Goal: Task Accomplishment & Management: Manage account settings

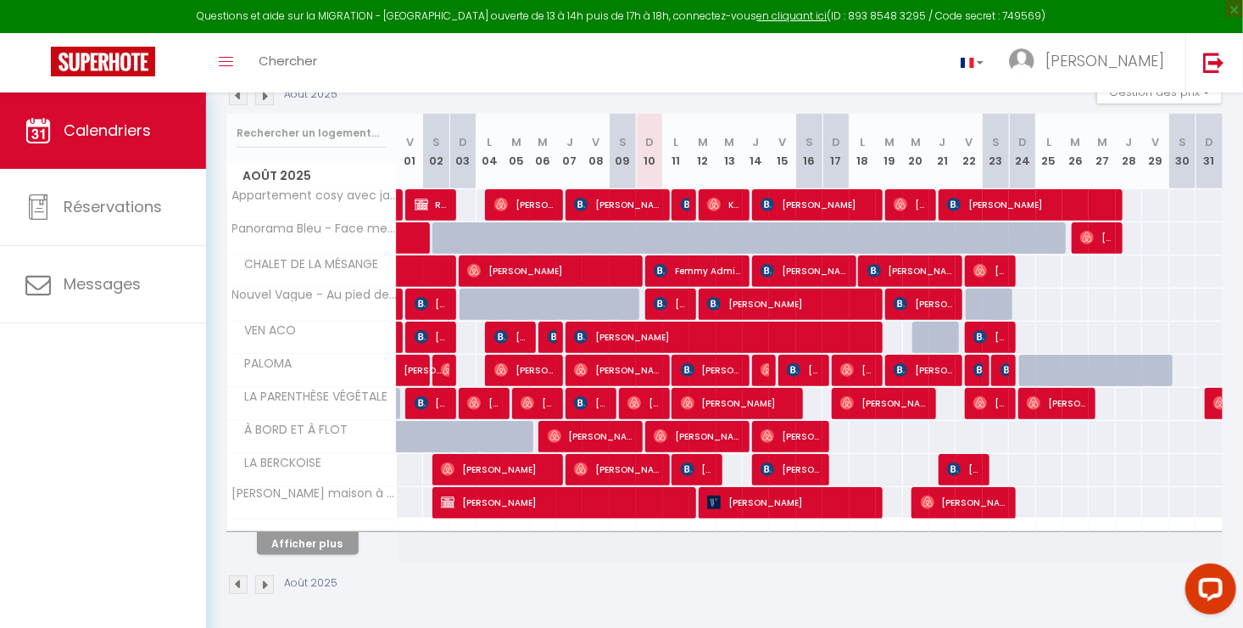
scroll to position [198, 0]
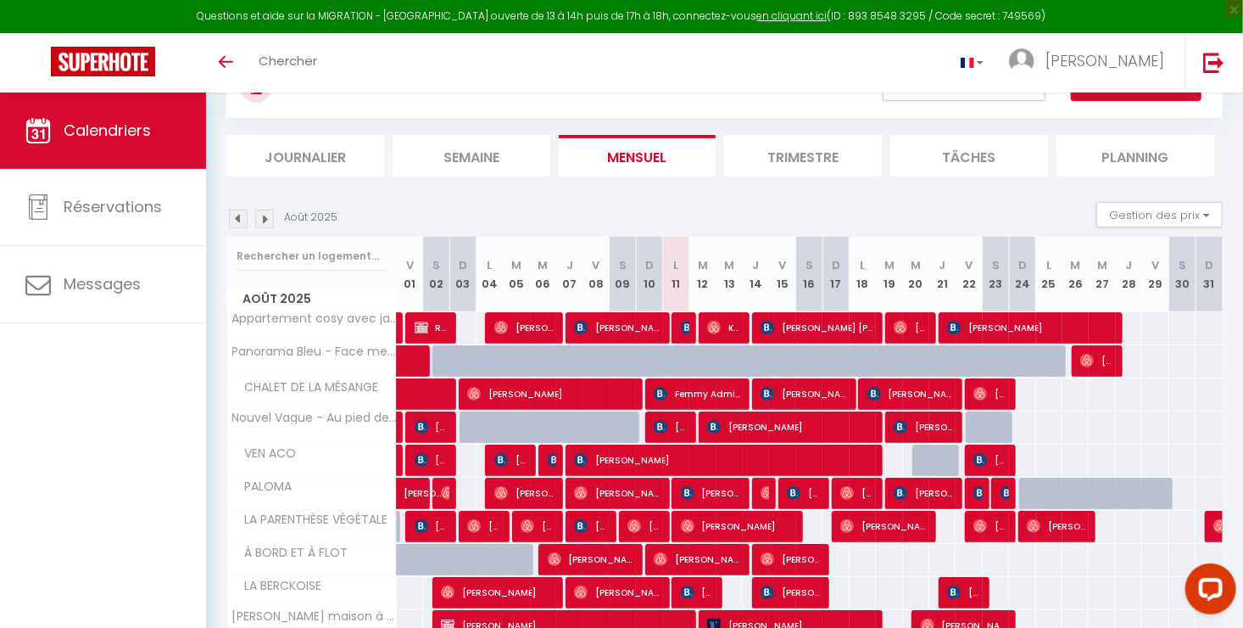
scroll to position [76, 0]
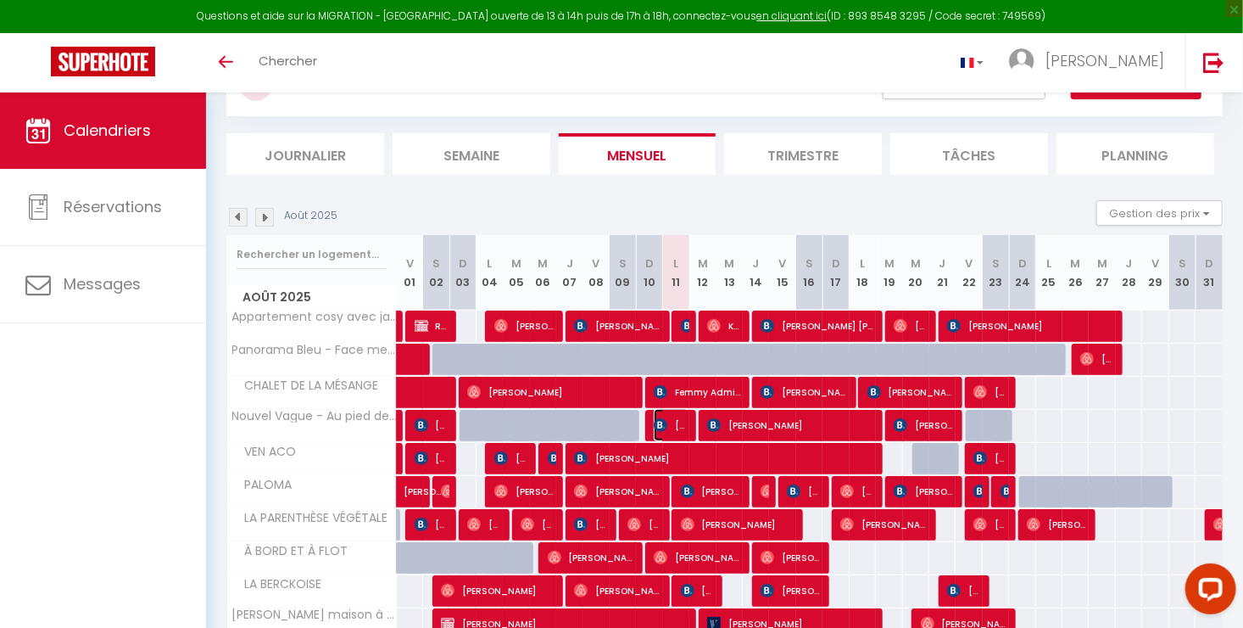
click at [675, 419] on span "[PERSON_NAME]" at bounding box center [671, 425] width 35 height 32
select select "OK"
select select "KO"
select select "0"
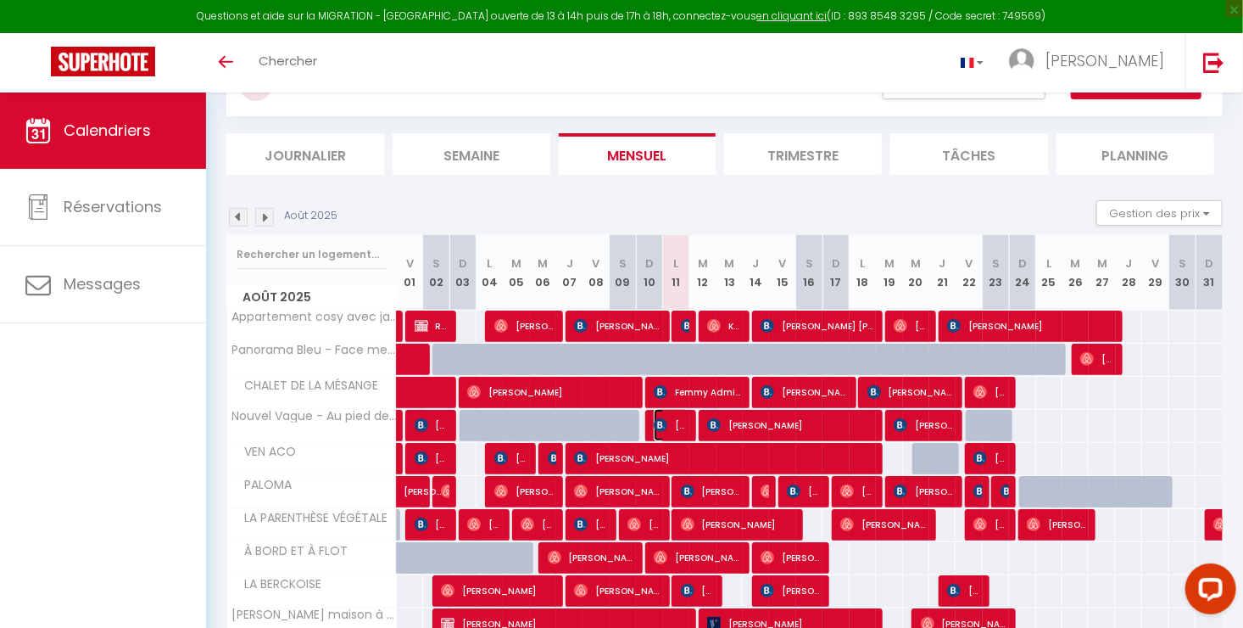
select select "1"
select select
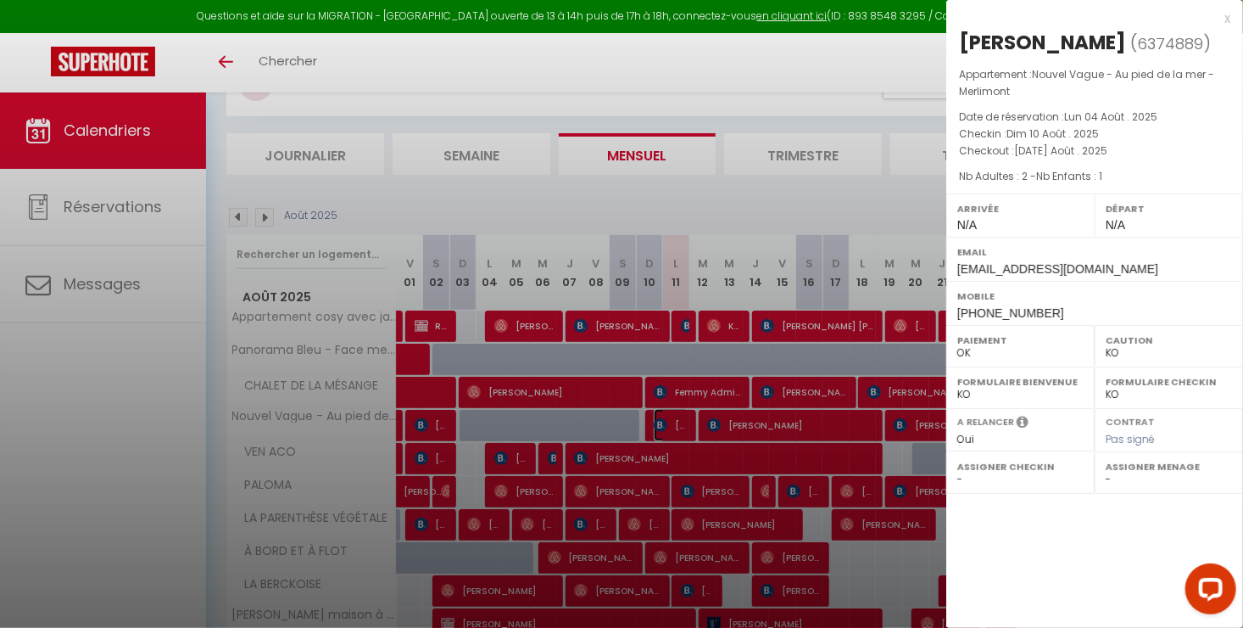
select select "15998"
click at [675, 419] on div at bounding box center [621, 314] width 1243 height 628
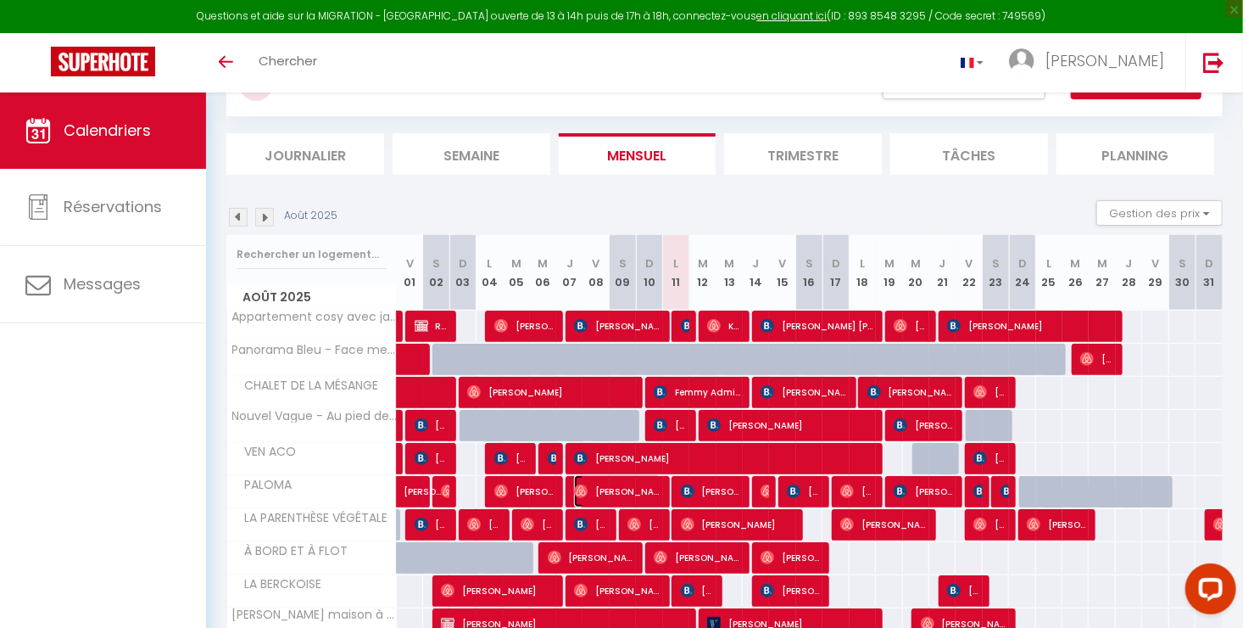
click at [651, 482] on span "[PERSON_NAME]" at bounding box center [617, 491] width 87 height 32
select select "OK"
select select
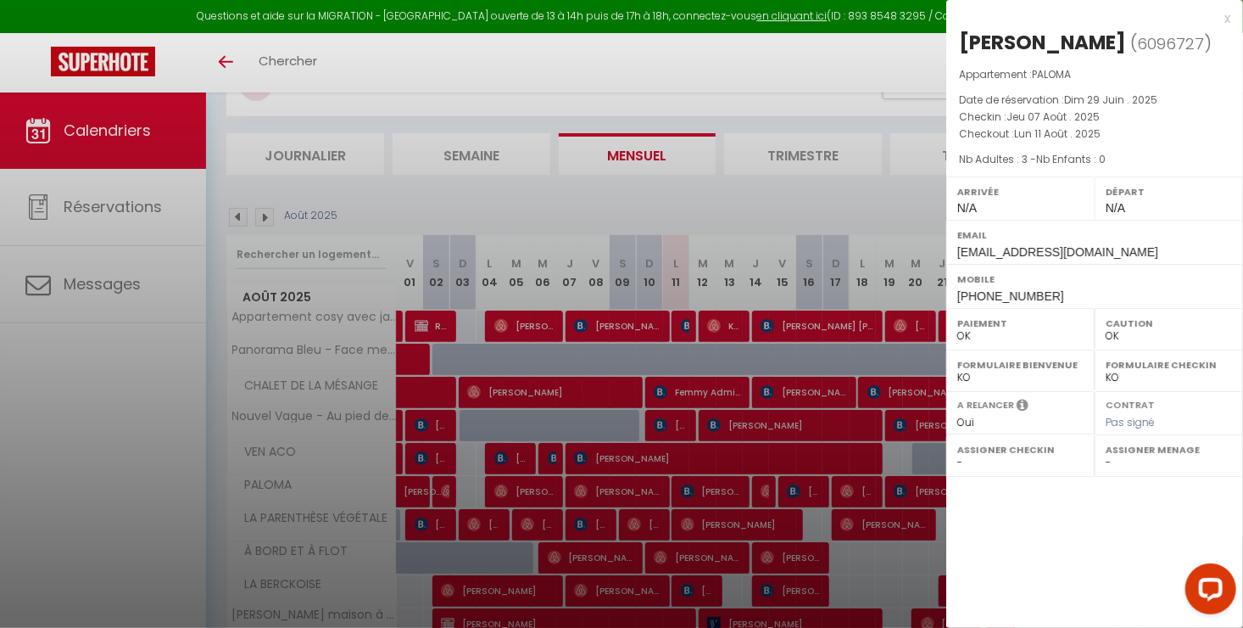
click at [658, 486] on div at bounding box center [621, 314] width 1243 height 628
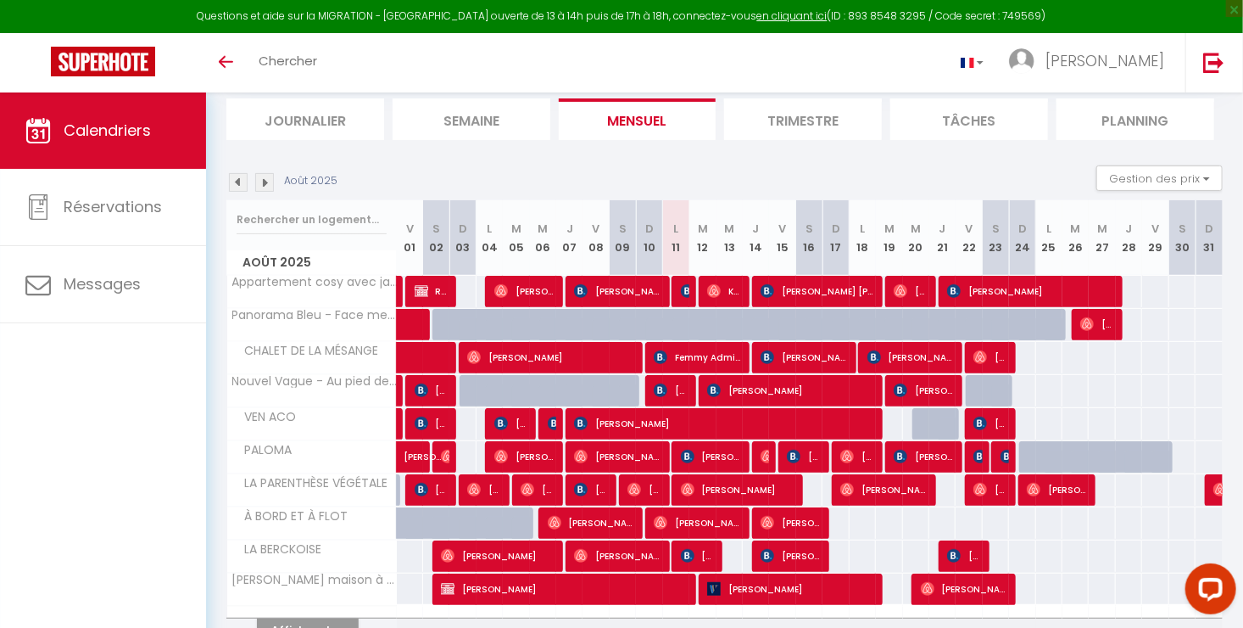
scroll to position [165, 0]
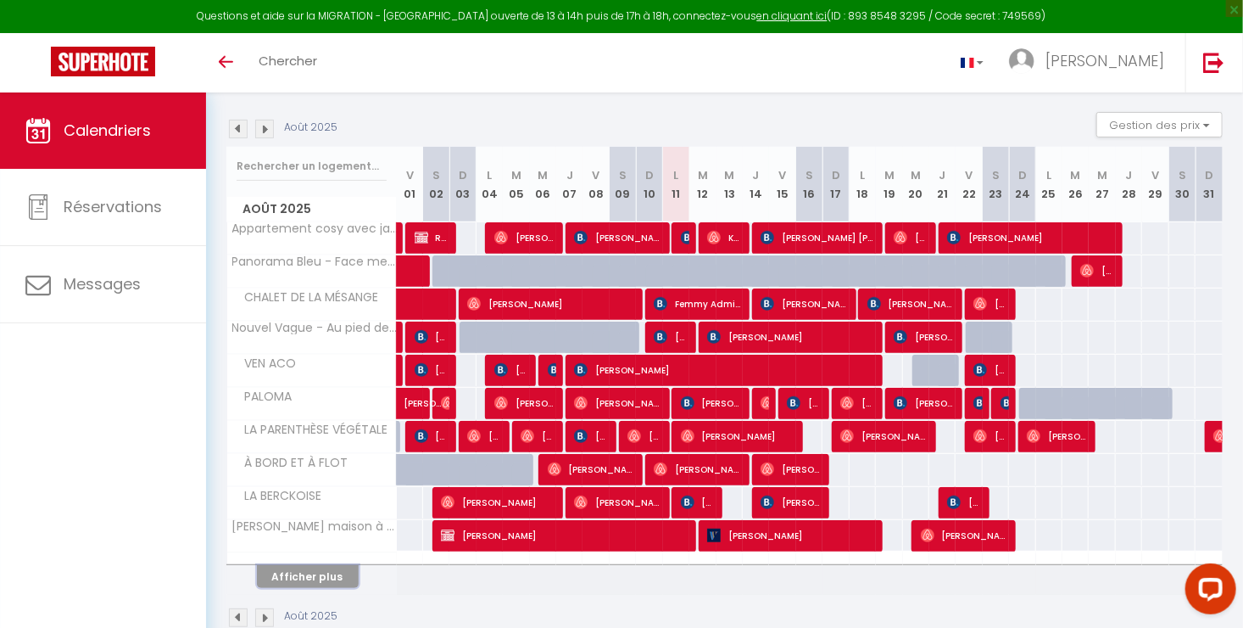
click at [346, 575] on button "Afficher plus" at bounding box center [308, 576] width 102 height 23
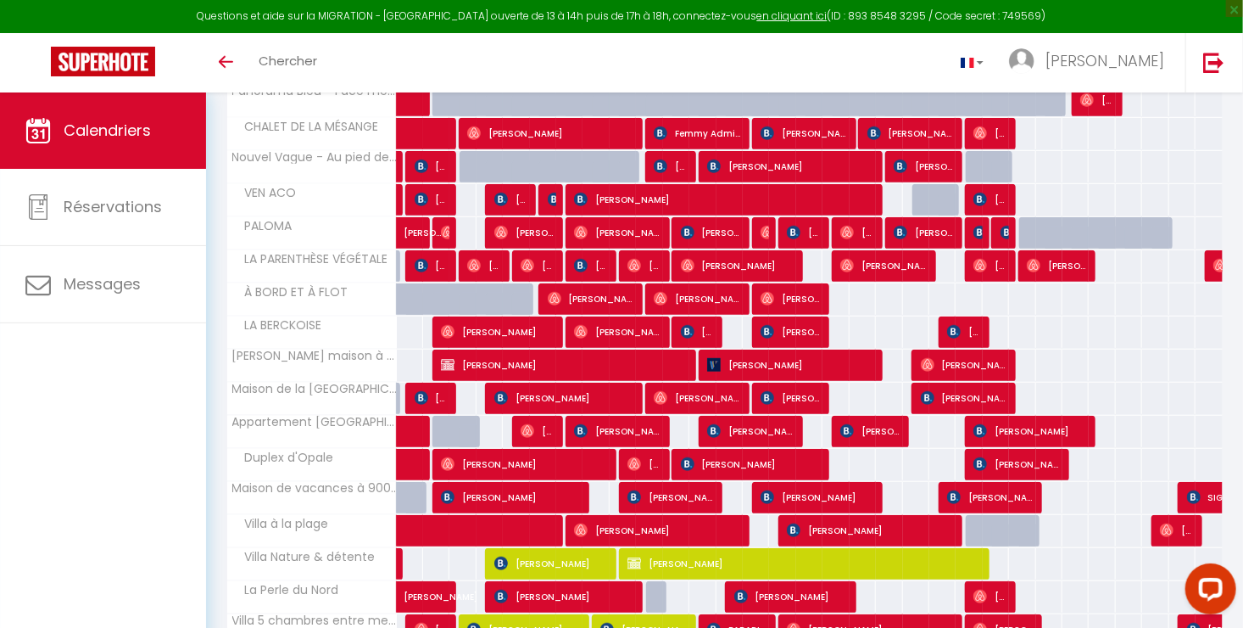
scroll to position [332, 0]
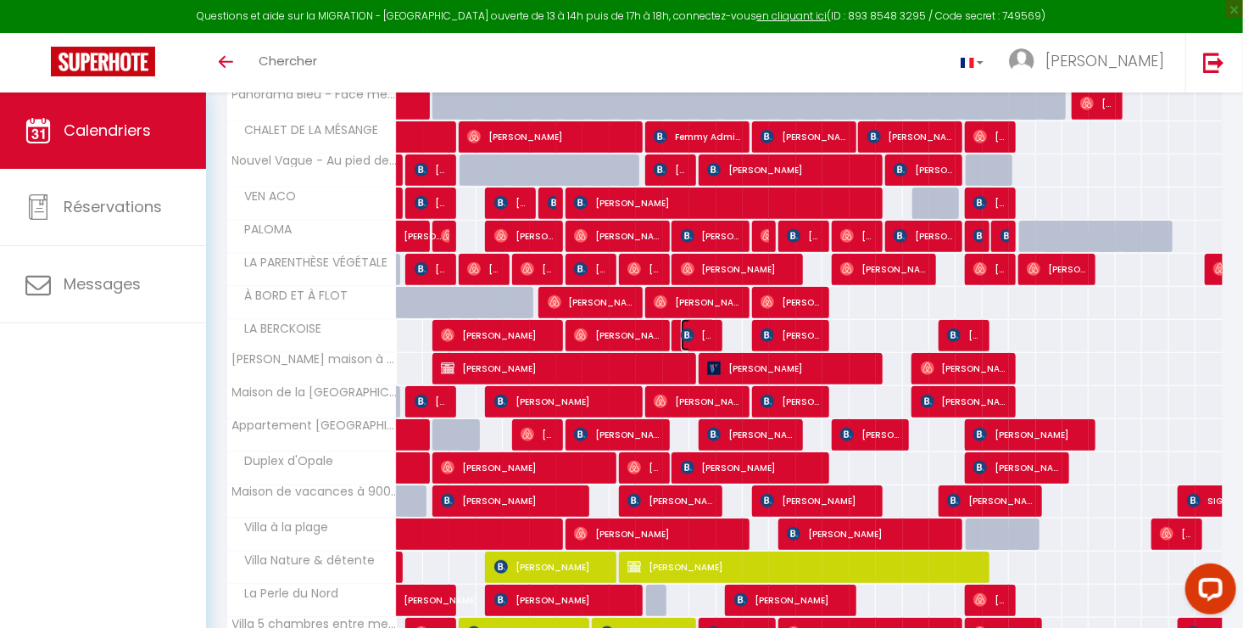
click at [696, 325] on span "[PERSON_NAME]" at bounding box center [698, 335] width 35 height 32
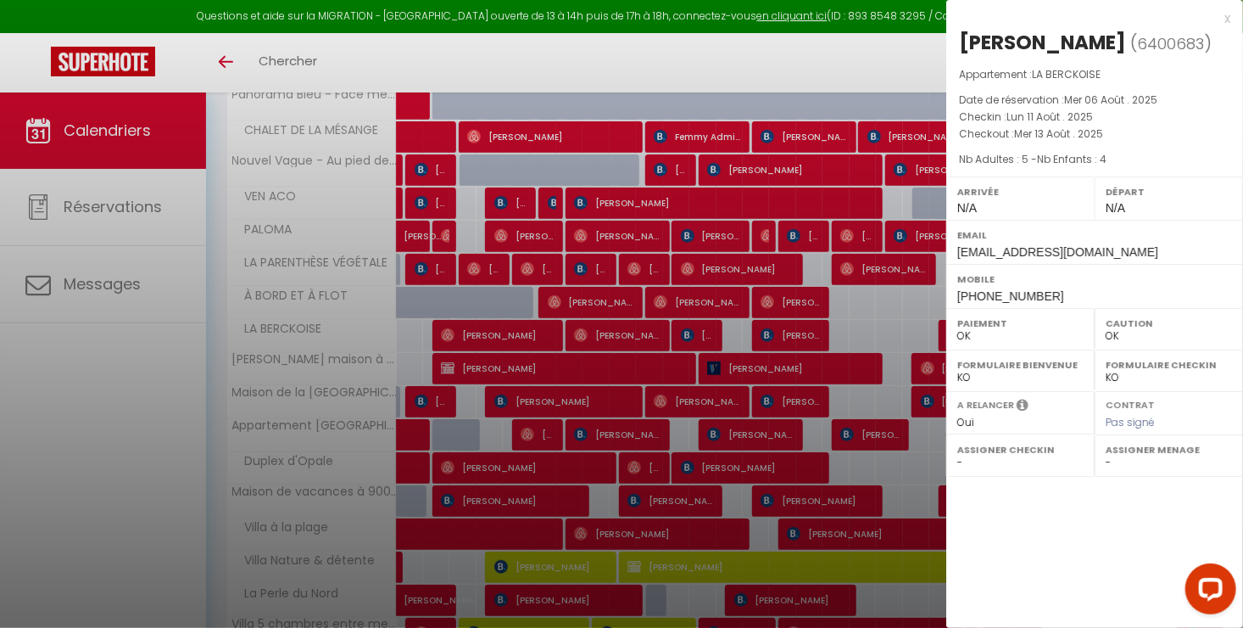
click at [696, 325] on div at bounding box center [621, 314] width 1243 height 628
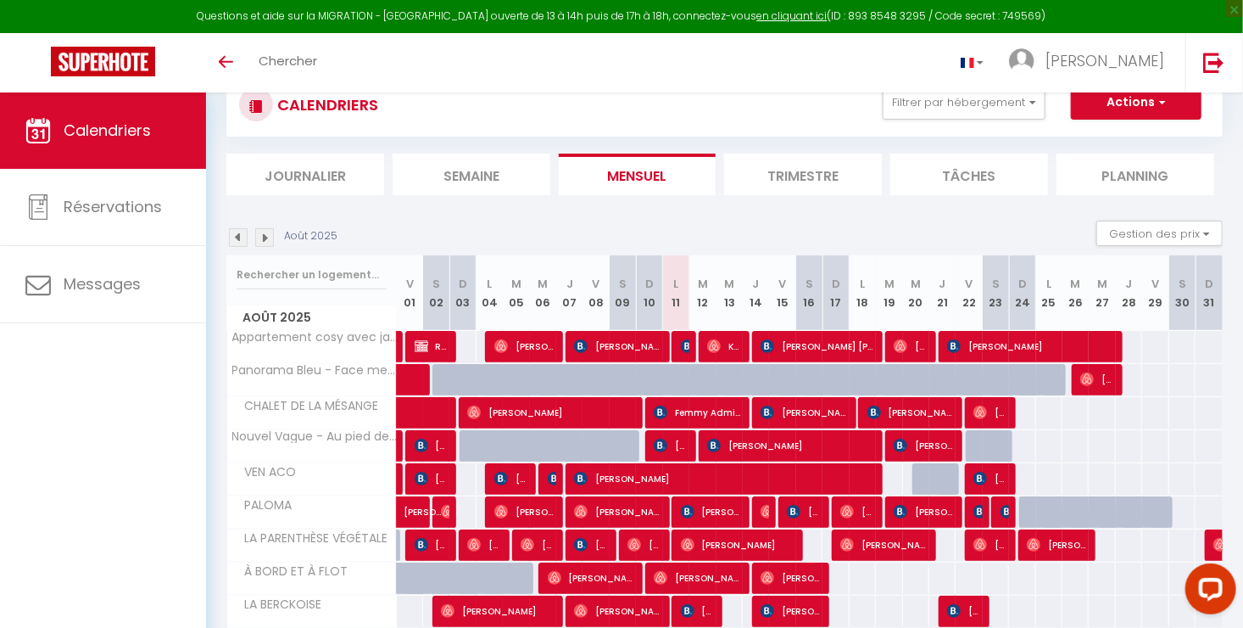
scroll to position [57, 0]
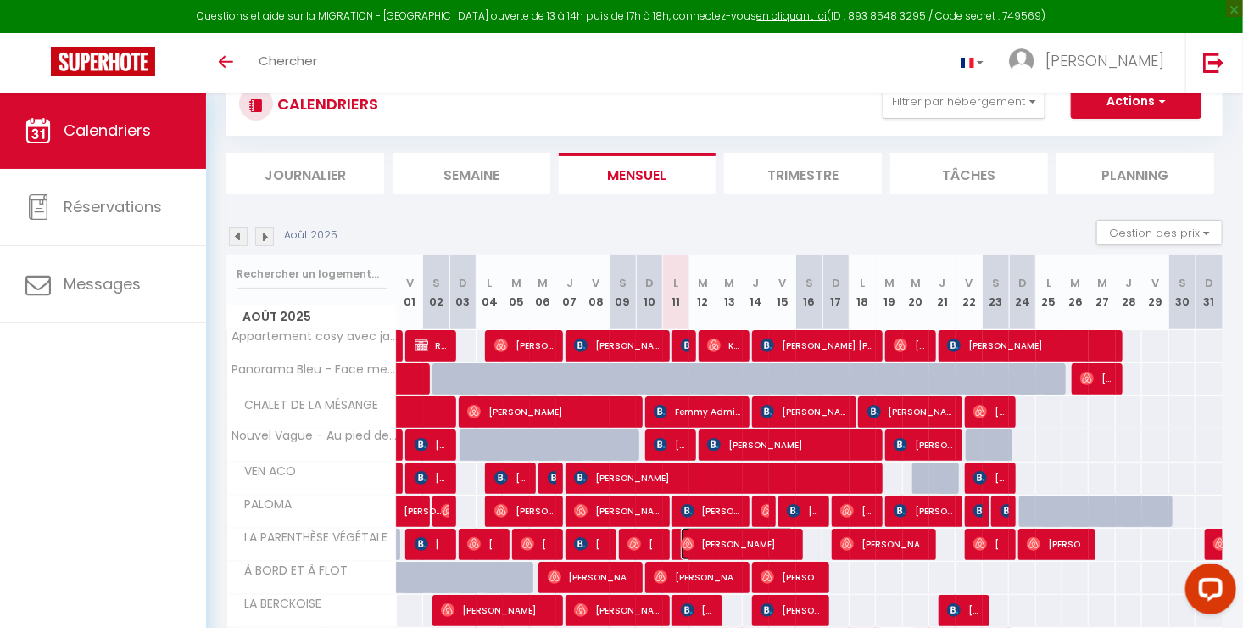
click at [734, 533] on span "[PERSON_NAME]" at bounding box center [738, 544] width 114 height 32
select select "OK"
select select "0"
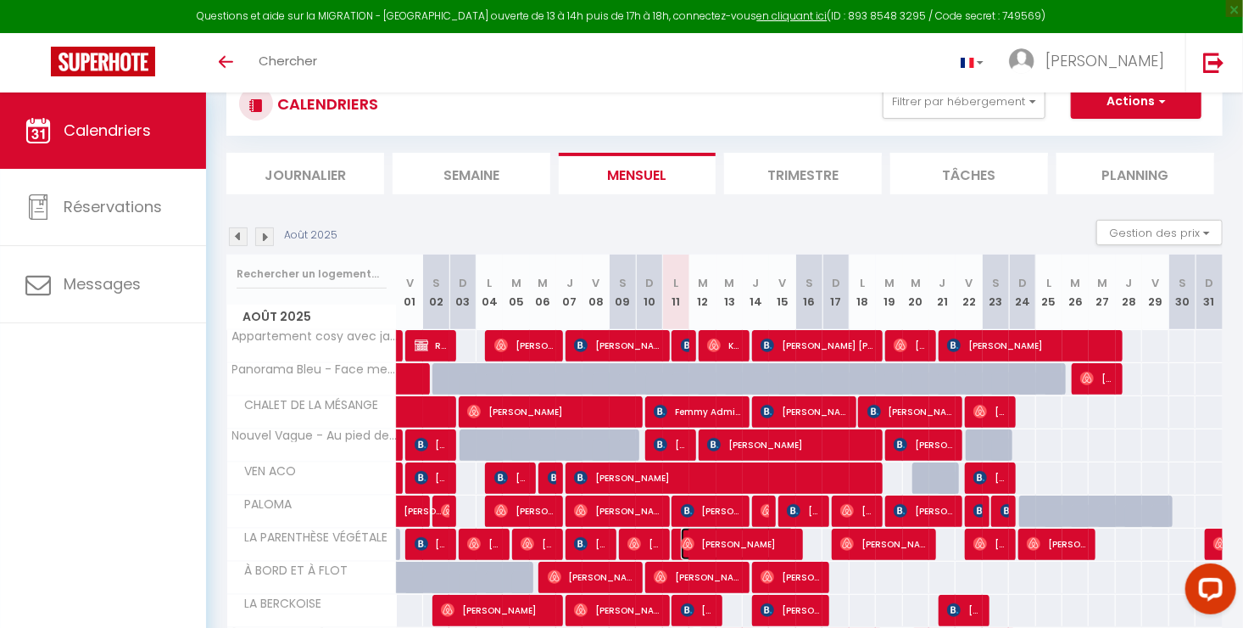
select select "1"
select select
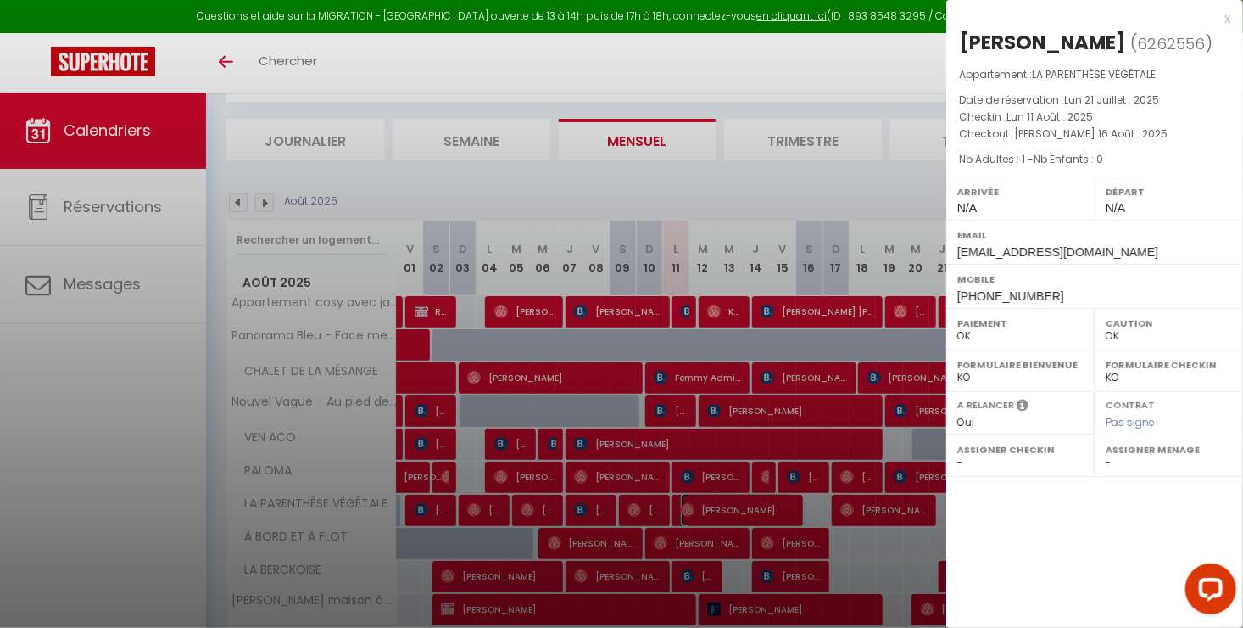
scroll to position [92, 0]
click at [968, 521] on div "x [PERSON_NAME] ( 6262556 ) Appartement : LA PARENTHÈSE VÉGÉTALE Date de réserv…" at bounding box center [1095, 314] width 297 height 628
click at [1228, 17] on div "x" at bounding box center [1089, 18] width 284 height 20
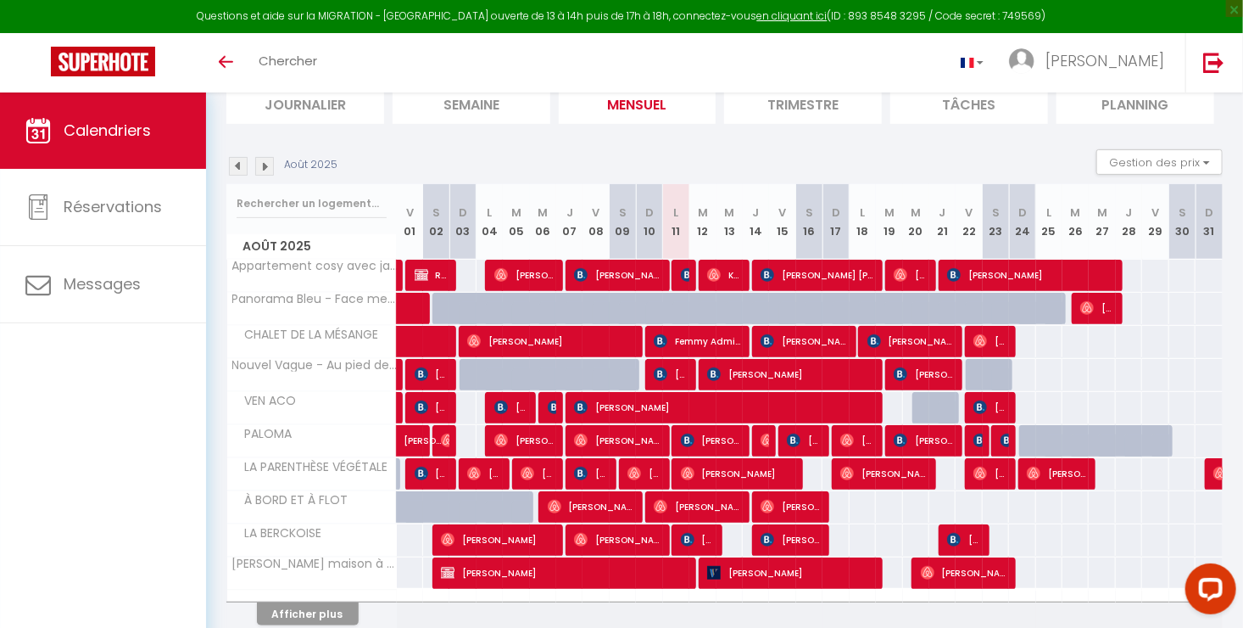
scroll to position [198, 0]
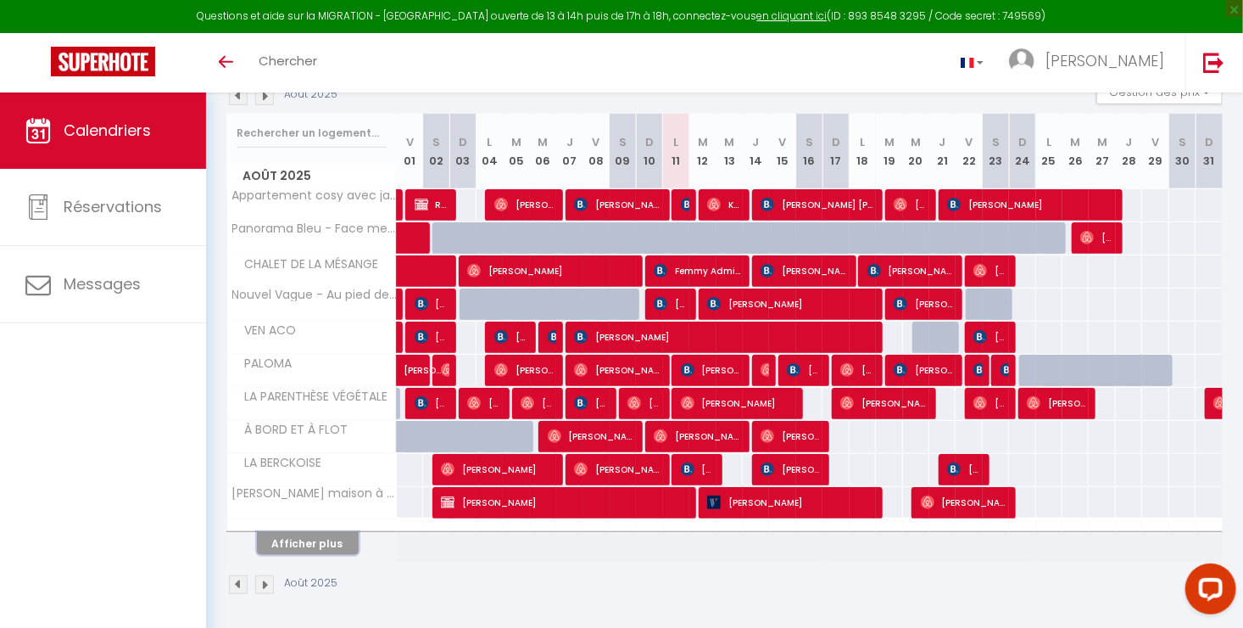
click at [315, 543] on button "Afficher plus" at bounding box center [308, 543] width 102 height 23
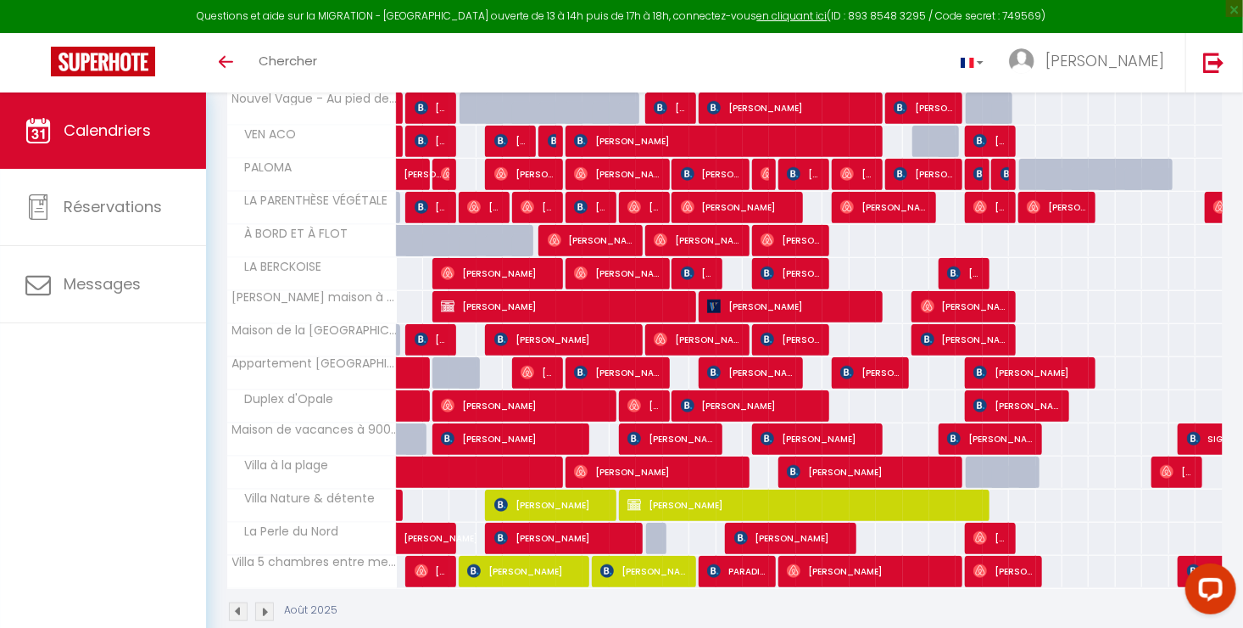
scroll to position [395, 0]
